Goal: Find specific page/section: Find specific page/section

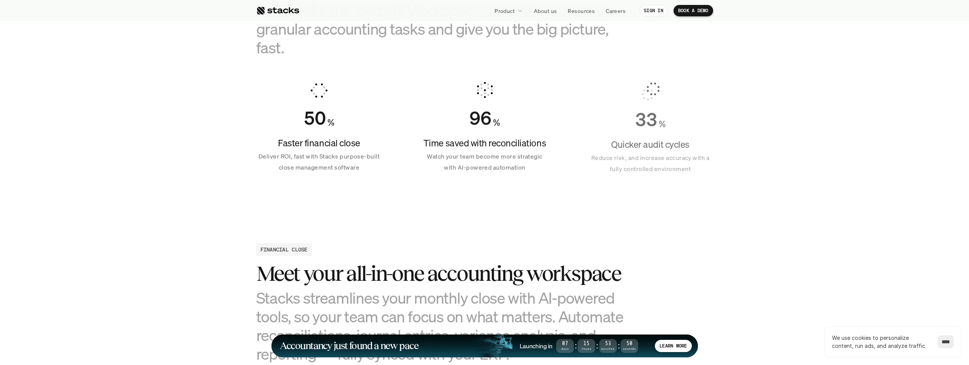
scroll to position [312, 0]
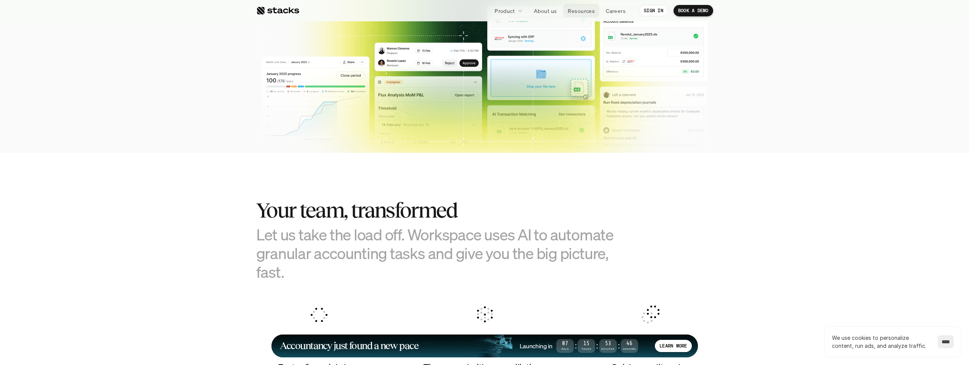
click at [587, 15] on link "Resources" at bounding box center [581, 11] width 36 height 14
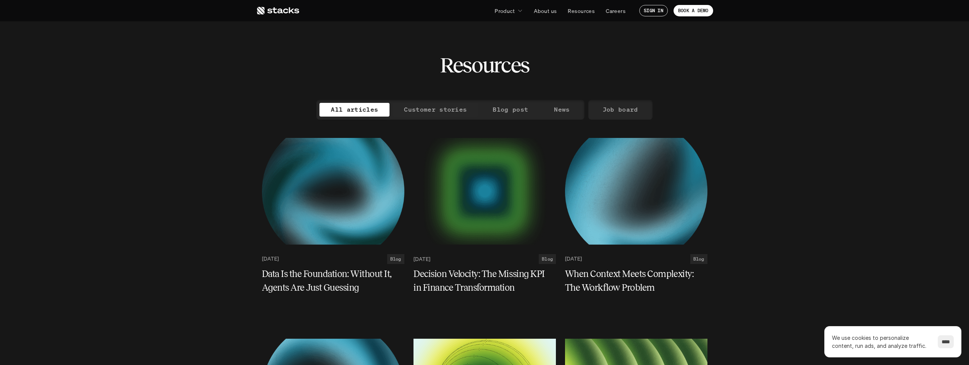
click at [452, 113] on p "Customer stories" at bounding box center [435, 109] width 63 height 11
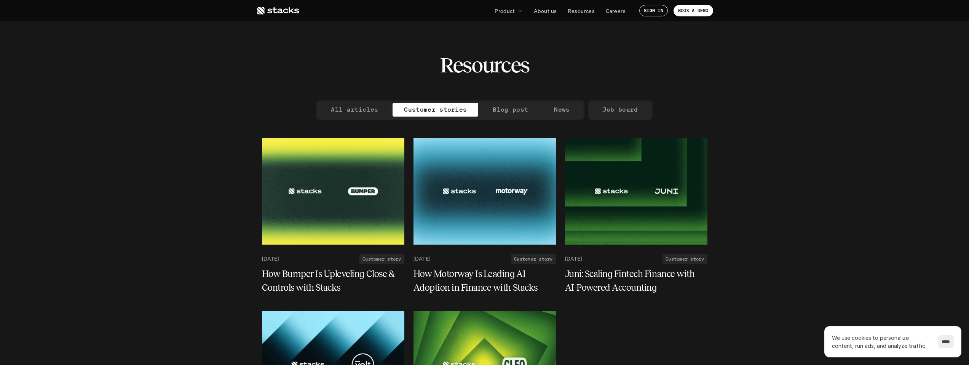
click at [339, 105] on p "All articles" at bounding box center [354, 109] width 47 height 11
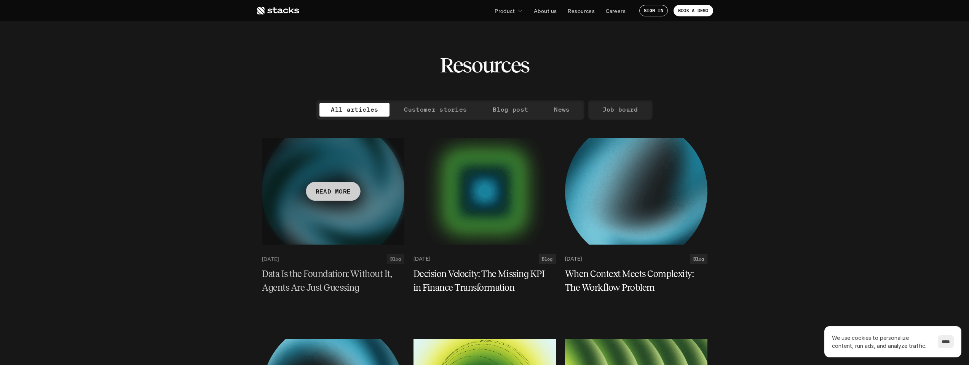
scroll to position [5, 0]
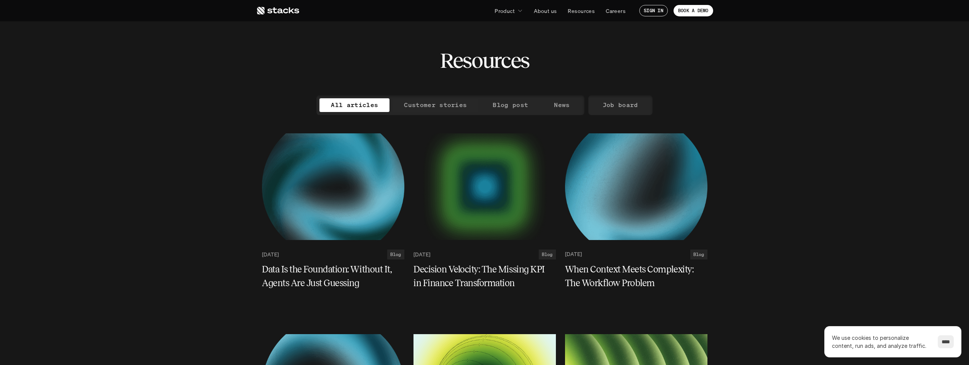
click at [447, 107] on p "Customer stories" at bounding box center [435, 104] width 63 height 11
